Goal: Task Accomplishment & Management: Manage account settings

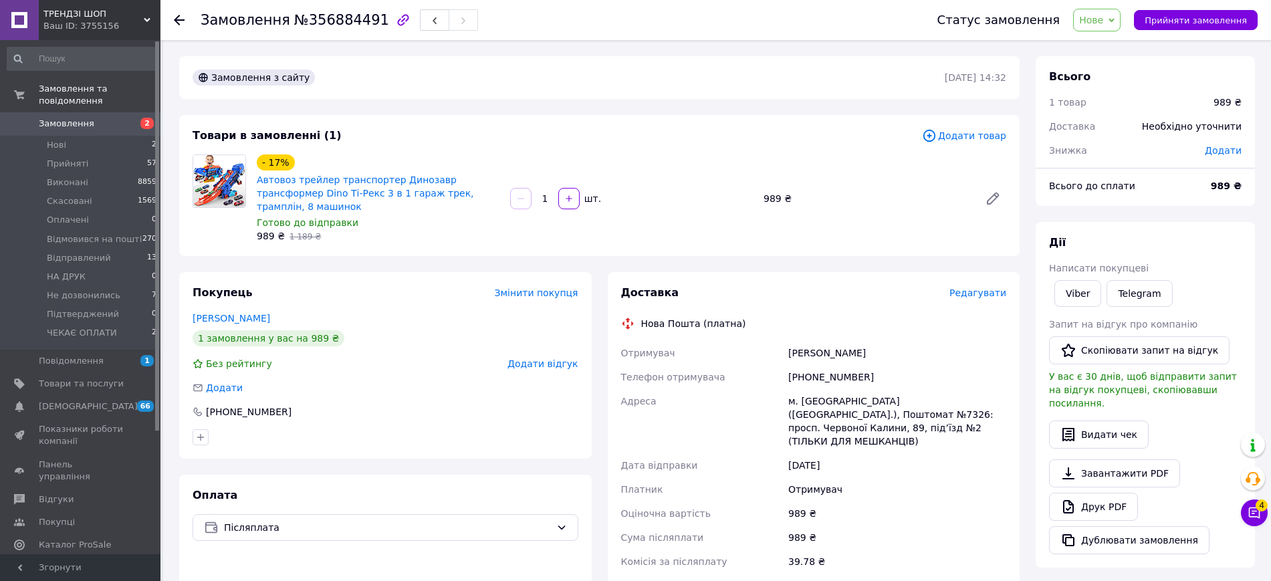
click at [1103, 20] on span "Нове" at bounding box center [1091, 20] width 24 height 11
click at [1128, 150] on li "ЧЕКАЄ ОПЛАТИ" at bounding box center [1128, 152] width 108 height 20
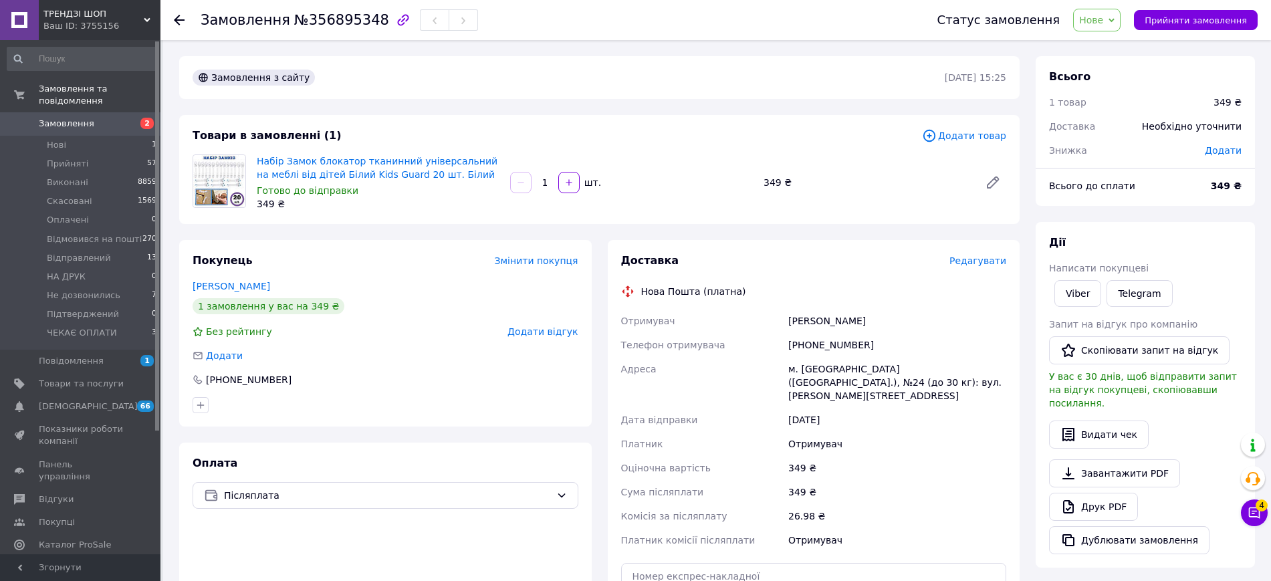
click at [1103, 23] on span "Нове" at bounding box center [1091, 20] width 24 height 11
click at [1129, 154] on li "ЧЕКАЄ ОПЛАТИ" at bounding box center [1128, 152] width 108 height 20
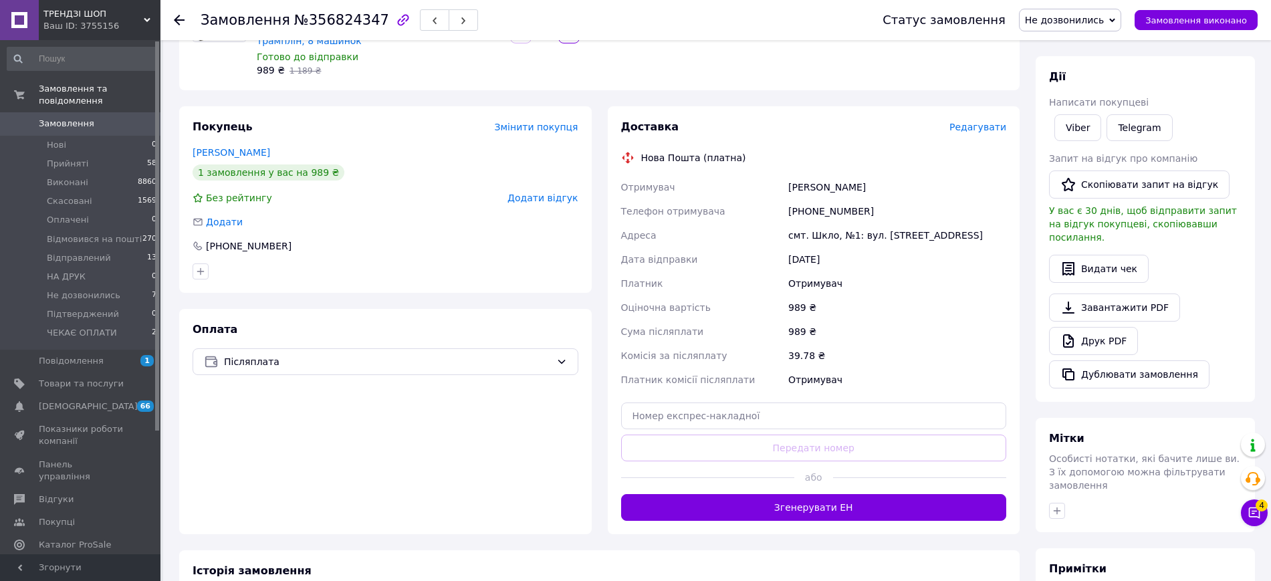
scroll to position [167, 0]
